Goal: Task Accomplishment & Management: Complete application form

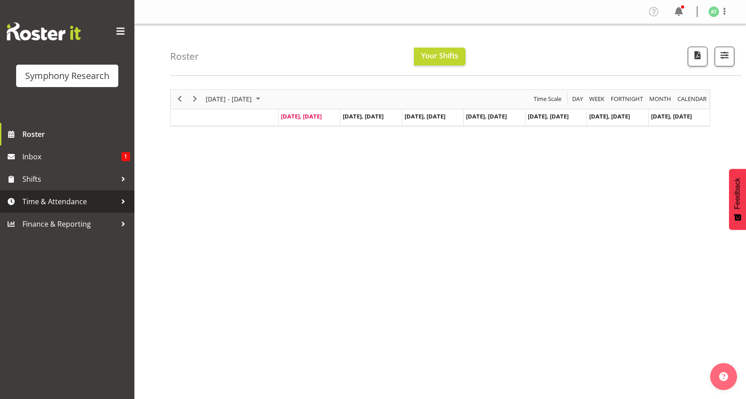
click at [82, 197] on span "Time & Attendance" at bounding box center [69, 201] width 94 height 13
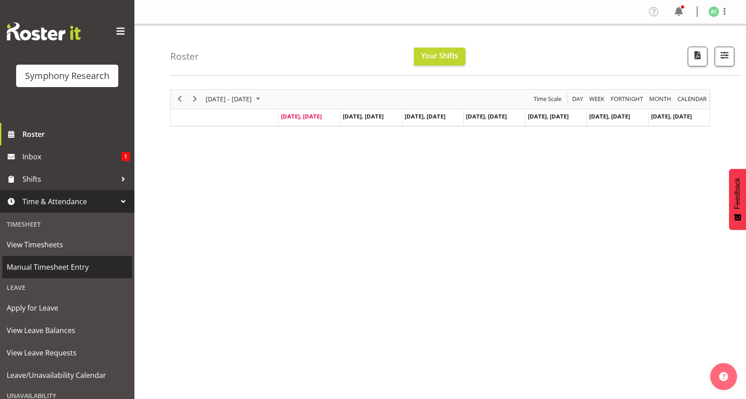
click at [47, 260] on span "Manual Timesheet Entry" at bounding box center [67, 266] width 121 height 13
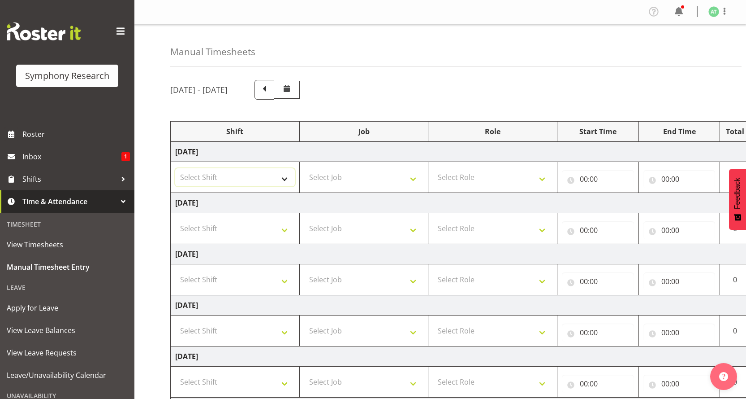
click at [285, 168] on select "Select Shift !!Weekend Residential (Roster IT Shift Label) *Business 9/10am ~ 4…" at bounding box center [235, 177] width 120 height 18
select select "26078"
click at [175, 168] on select "Select Shift !!Weekend Residential (Roster IT Shift Label) *Business 9/10am ~ 4…" at bounding box center [235, 177] width 120 height 18
click at [420, 168] on select "Select Job 550060 IF Admin 553492 World Poll Aus Wave 2 Main 2025 553493 World …" at bounding box center [364, 177] width 120 height 18
select select "10731"
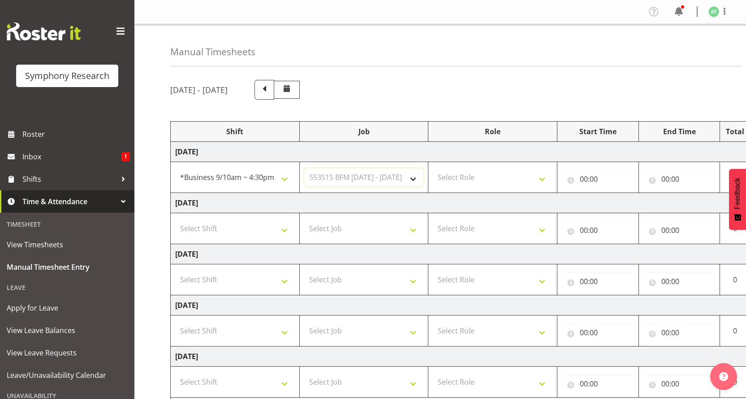
click at [304, 168] on select "Select Job 550060 IF Admin 553492 World Poll Aus Wave 2 Main 2025 553493 World …" at bounding box center [364, 177] width 120 height 18
click at [545, 168] on select "Select Role Briefing Interviewing" at bounding box center [493, 177] width 120 height 18
select select "297"
click at [434, 168] on select "Select Role Briefing Interviewing" at bounding box center [493, 177] width 120 height 18
click at [589, 170] on input "00:00" at bounding box center [598, 179] width 72 height 18
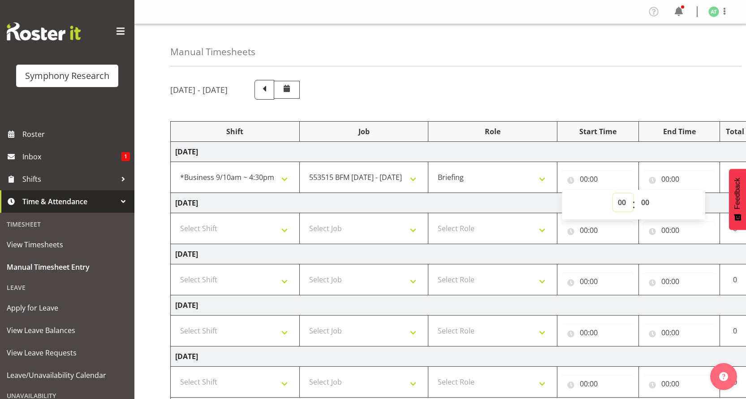
drag, startPoint x: 625, startPoint y: 174, endPoint x: 619, endPoint y: 171, distance: 7.6
click at [625, 193] on select "00 01 02 03 04 05 06 07 08 09 10 11 12 13 14 15 16 17 18 19 20 21 22 23" at bounding box center [623, 202] width 20 height 18
select select "10"
click at [620, 193] on select "00 01 02 03 04 05 06 07 08 09 10 11 12 13 14 15 16 17 18 19 20 21 22 23" at bounding box center [623, 202] width 20 height 18
type input "10:00"
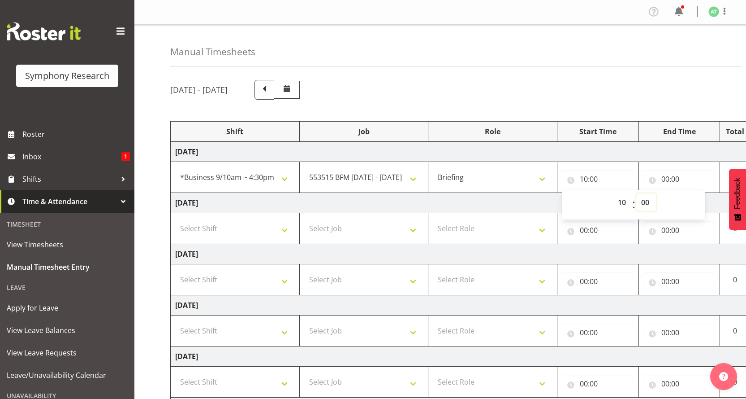
click at [645, 193] on select "00 01 02 03 04 05 06 07 08 09 10 11 12 13 14 15 16 17 18 19 20 21 22 23 24 25 2…" at bounding box center [647, 202] width 20 height 18
select select "32"
click at [637, 193] on select "00 01 02 03 04 05 06 07 08 09 10 11 12 13 14 15 16 17 18 19 20 21 22 23 24 25 2…" at bounding box center [647, 202] width 20 height 18
type input "10:32"
click at [669, 170] on input "00:00" at bounding box center [680, 179] width 72 height 18
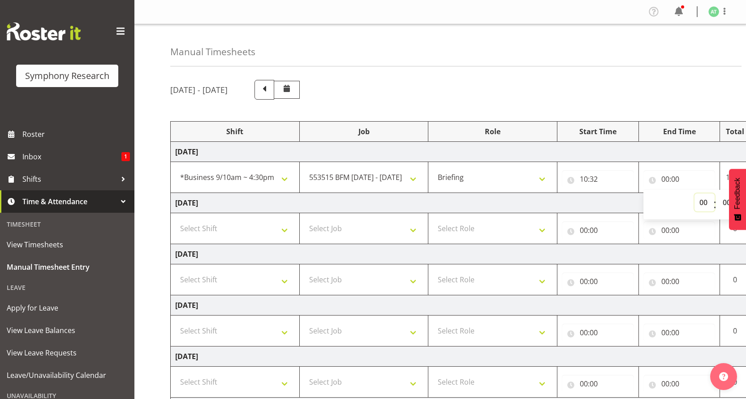
click at [706, 193] on select "00 01 02 03 04 05 06 07 08 09 10 11 12 13 14 15 16 17 18 19 20 21 22 23" at bounding box center [705, 202] width 20 height 18
select select "10"
click at [702, 193] on select "00 01 02 03 04 05 06 07 08 09 10 11 12 13 14 15 16 17 18 19 20 21 22 23" at bounding box center [705, 202] width 20 height 18
type input "10:00"
click at [723, 193] on select "00 01 02 03 04 05 06 07 08 09 10 11 12 13 14 15 16 17 18 19 20 21 22 23 24 25 2…" at bounding box center [728, 202] width 20 height 18
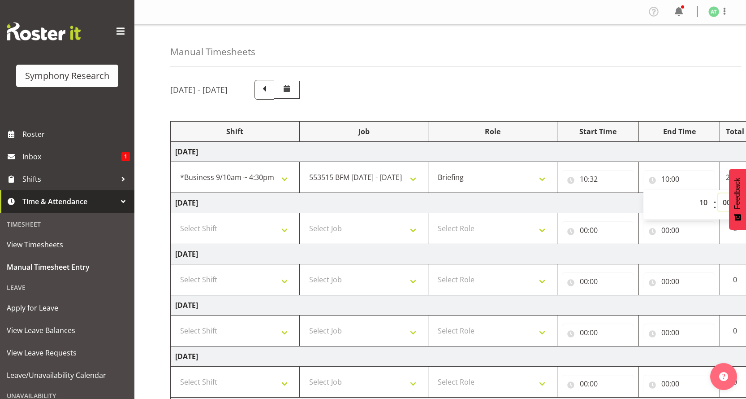
select select "35"
click at [719, 193] on select "00 01 02 03 04 05 06 07 08 09 10 11 12 13 14 15 16 17 18 19 20 21 22 23 24 25 2…" at bounding box center [728, 202] width 20 height 18
type input "10:35"
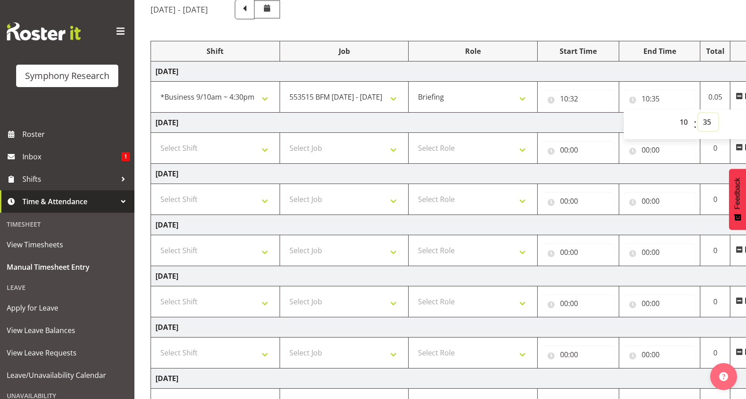
scroll to position [0, 23]
click at [745, 92] on span at bounding box center [745, 95] width 7 height 7
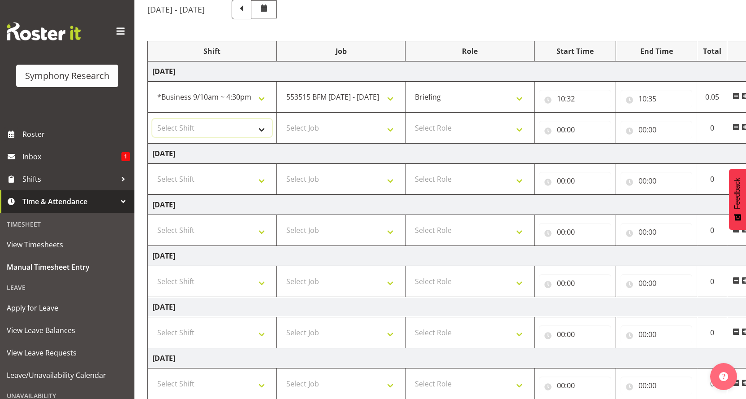
click at [264, 119] on select "Select Shift !!Weekend Residential (Roster IT Shift Label) *Business 9/10am ~ 4…" at bounding box center [212, 128] width 120 height 18
select select "26078"
click at [152, 119] on select "Select Shift !!Weekend Residential (Roster IT Shift Label) *Business 9/10am ~ 4…" at bounding box center [212, 128] width 120 height 18
click at [398, 119] on select "Select Job 550060 IF Admin 553492 World Poll Aus Wave 2 Main 2025 553493 World …" at bounding box center [342, 128] width 120 height 18
select select "10731"
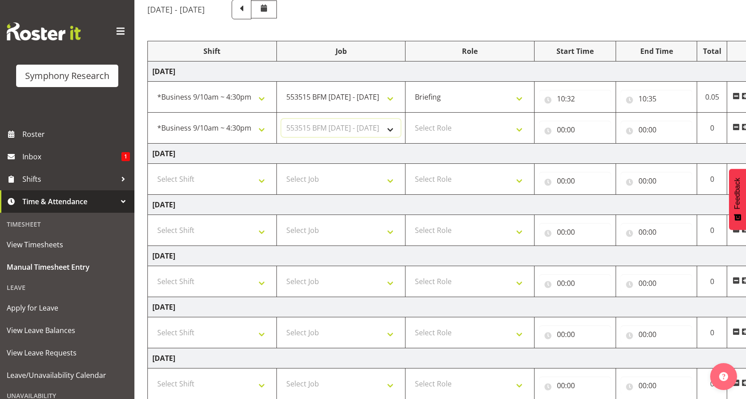
click at [282, 119] on select "Select Job 550060 IF Admin 553492 World Poll Aus Wave 2 Main 2025 553493 World …" at bounding box center [342, 128] width 120 height 18
click at [522, 119] on select "Select Role Briefing Interviewing" at bounding box center [470, 128] width 120 height 18
select select "47"
click at [411, 119] on select "Select Role Briefing Interviewing" at bounding box center [470, 128] width 120 height 18
click at [559, 121] on input "00:00" at bounding box center [575, 130] width 72 height 18
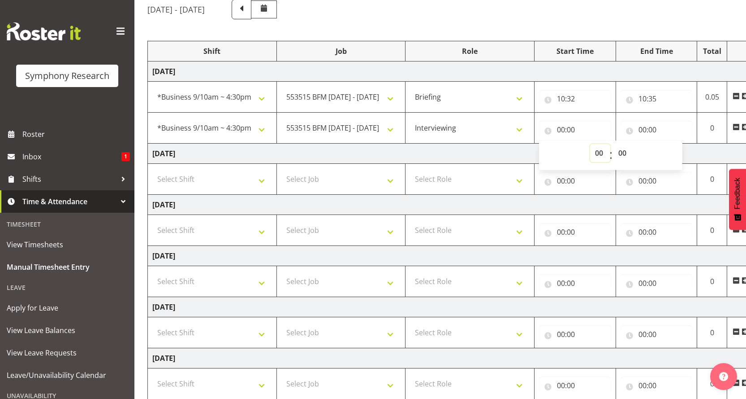
click at [604, 144] on select "00 01 02 03 04 05 06 07 08 09 10 11 12 13 14 15 16 17 18 19 20 21 22 23" at bounding box center [600, 153] width 20 height 18
select select "10"
click at [597, 144] on select "00 01 02 03 04 05 06 07 08 09 10 11 12 13 14 15 16 17 18 19 20 21 22 23" at bounding box center [600, 153] width 20 height 18
type input "10:00"
click at [622, 144] on select "00 01 02 03 04 05 06 07 08 09 10 11 12 13 14 15 16 17 18 19 20 21 22 23 24 25 2…" at bounding box center [624, 153] width 20 height 18
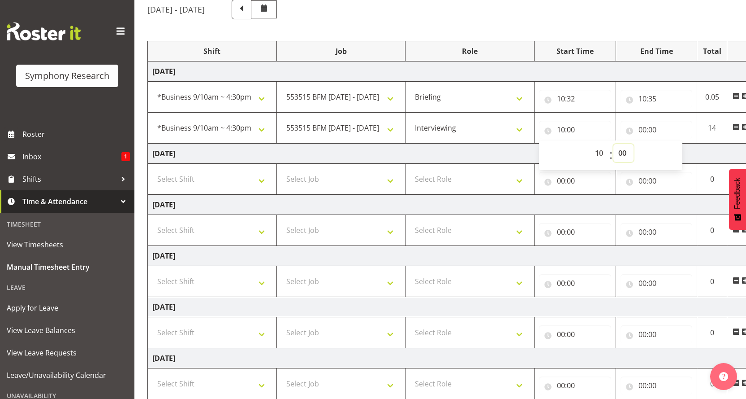
select select "35"
click at [615, 144] on select "00 01 02 03 04 05 06 07 08 09 10 11 12 13 14 15 16 17 18 19 20 21 22 23 24 25 2…" at bounding box center [624, 153] width 20 height 18
type input "10:35"
click at [644, 121] on input "00:00" at bounding box center [657, 130] width 72 height 18
click at [684, 144] on select "00 01 02 03 04 05 06 07 08 09 10 11 12 13 14 15 16 17 18 19 20 21 22 23" at bounding box center [682, 153] width 20 height 18
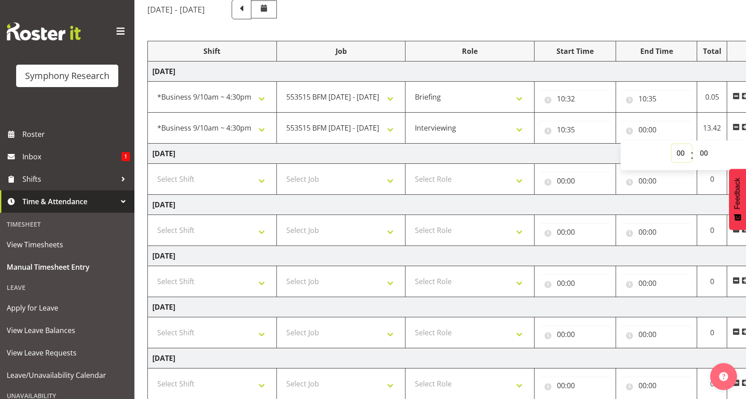
select select "16"
click at [679, 144] on select "00 01 02 03 04 05 06 07 08 09 10 11 12 13 14 15 16 17 18 19 20 21 22 23" at bounding box center [682, 153] width 20 height 18
type input "16:00"
drag, startPoint x: 701, startPoint y: 121, endPoint x: 702, endPoint y: 125, distance: 4.6
click at [701, 144] on select "00 01 02 03 04 05 06 07 08 09 10 11 12 13 14 15 16 17 18 19 20 21 22 23 24 25 2…" at bounding box center [705, 153] width 20 height 18
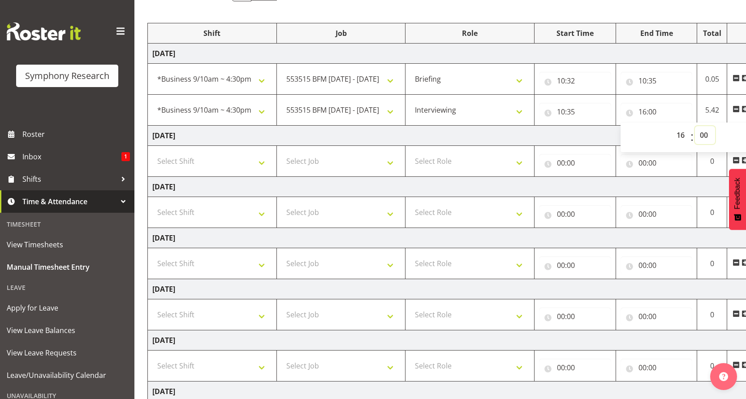
scroll to position [107, 0]
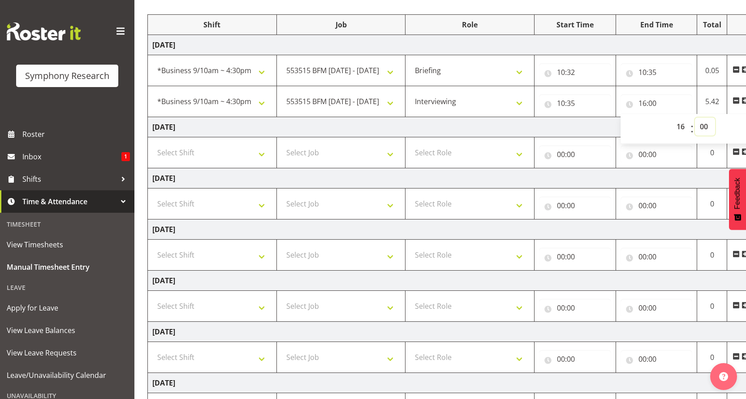
click at [704, 117] on select "00 01 02 03 04 05 06 07 08 09 10 11 12 13 14 15 16 17 18 19 20 21 22 23 24 25 2…" at bounding box center [705, 126] width 20 height 18
select select "30"
click at [696, 117] on select "00 01 02 03 04 05 06 07 08 09 10 11 12 13 14 15 16 17 18 19 20 21 22 23 24 25 2…" at bounding box center [705, 126] width 20 height 18
type input "16:30"
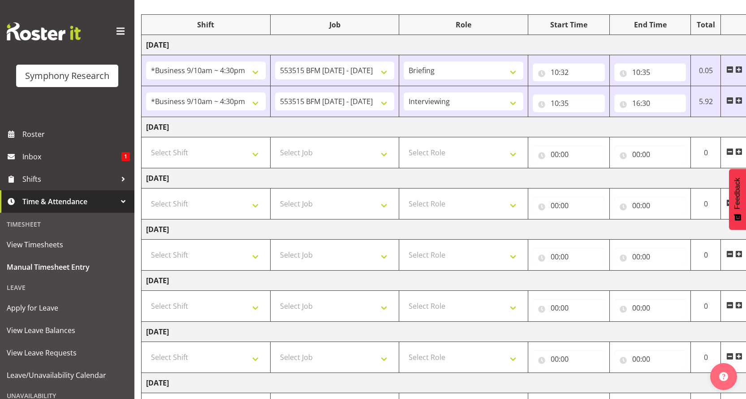
scroll to position [0, 30]
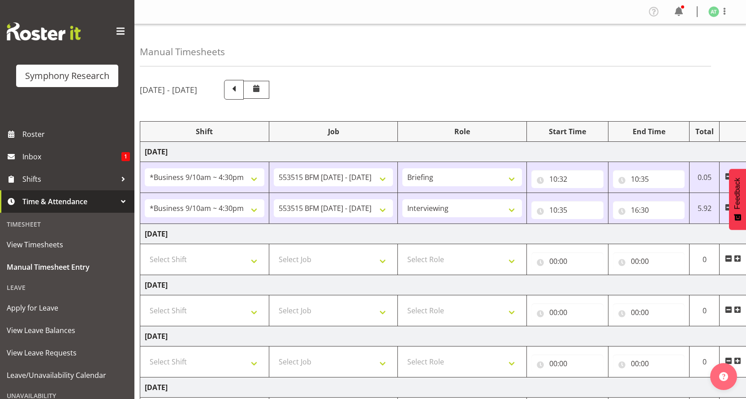
click at [116, 30] on span at bounding box center [120, 31] width 14 height 14
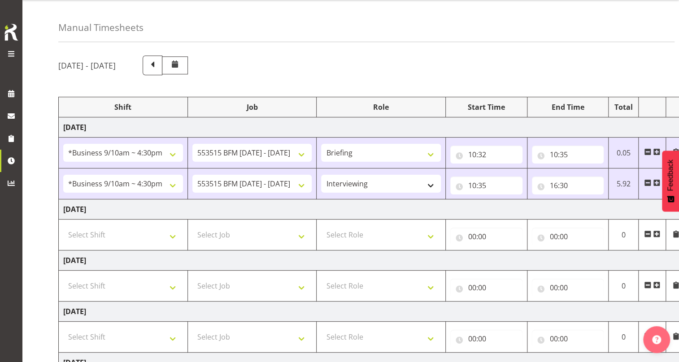
scroll to position [0, 0]
